Goal: Task Accomplishment & Management: Use online tool/utility

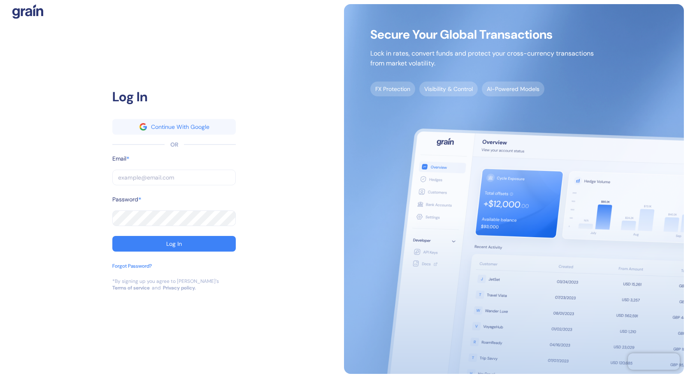
click at [153, 177] on input "text" at bounding box center [173, 178] width 123 height 16
type input "[EMAIL_ADDRESS][DOMAIN_NAME]"
click at [112, 236] on button "Log In" at bounding box center [173, 244] width 123 height 16
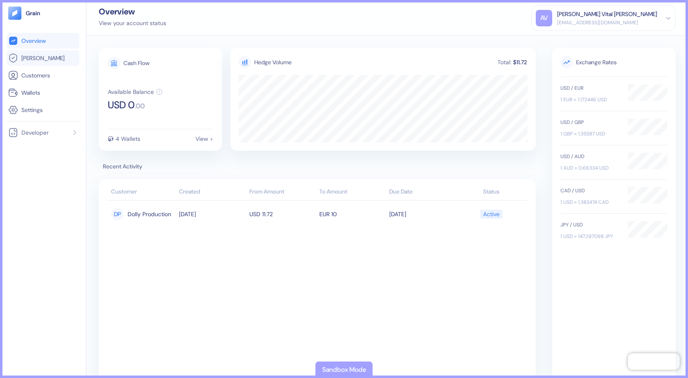
click at [51, 60] on link "[PERSON_NAME]" at bounding box center [43, 58] width 70 height 10
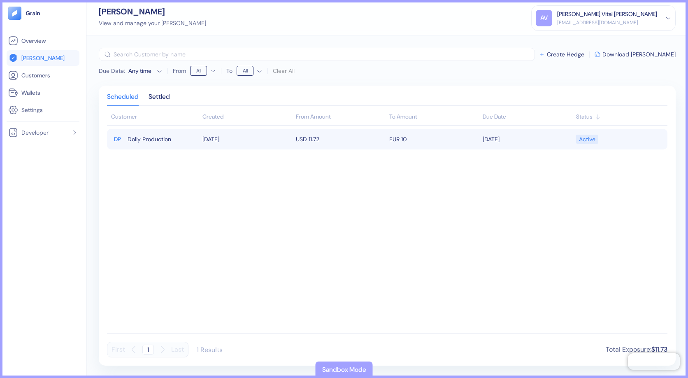
click at [168, 137] on span "Dolly Production" at bounding box center [150, 139] width 44 height 14
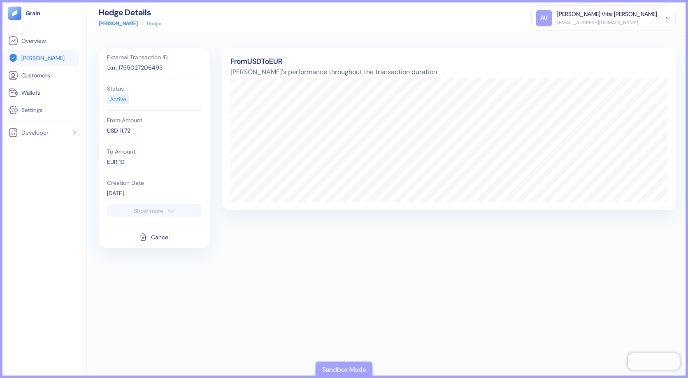
click at [157, 209] on div "Show more" at bounding box center [149, 211] width 30 height 6
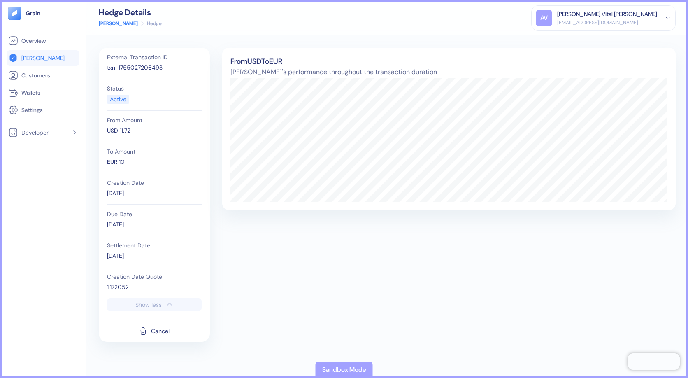
click at [122, 284] on div "1.172052" at bounding box center [154, 287] width 95 height 9
click at [115, 101] on div "Active" at bounding box center [118, 99] width 16 height 9
click at [146, 65] on div "txn_1755027206493" at bounding box center [154, 67] width 95 height 9
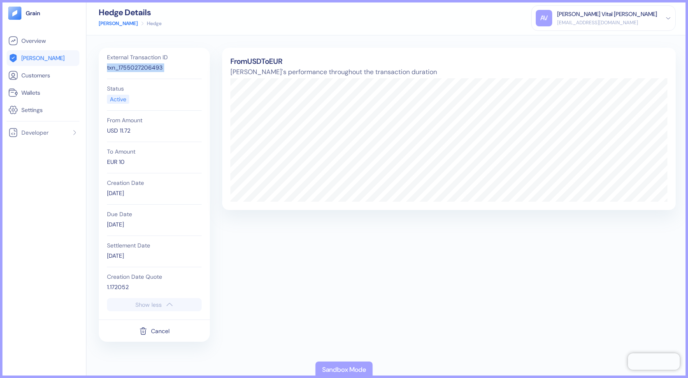
copy div "txn_1755027206493"
click at [40, 132] on span "Developer" at bounding box center [34, 132] width 27 height 8
click at [49, 163] on link "Docs" at bounding box center [46, 163] width 53 height 8
